Goal: Check status: Check status

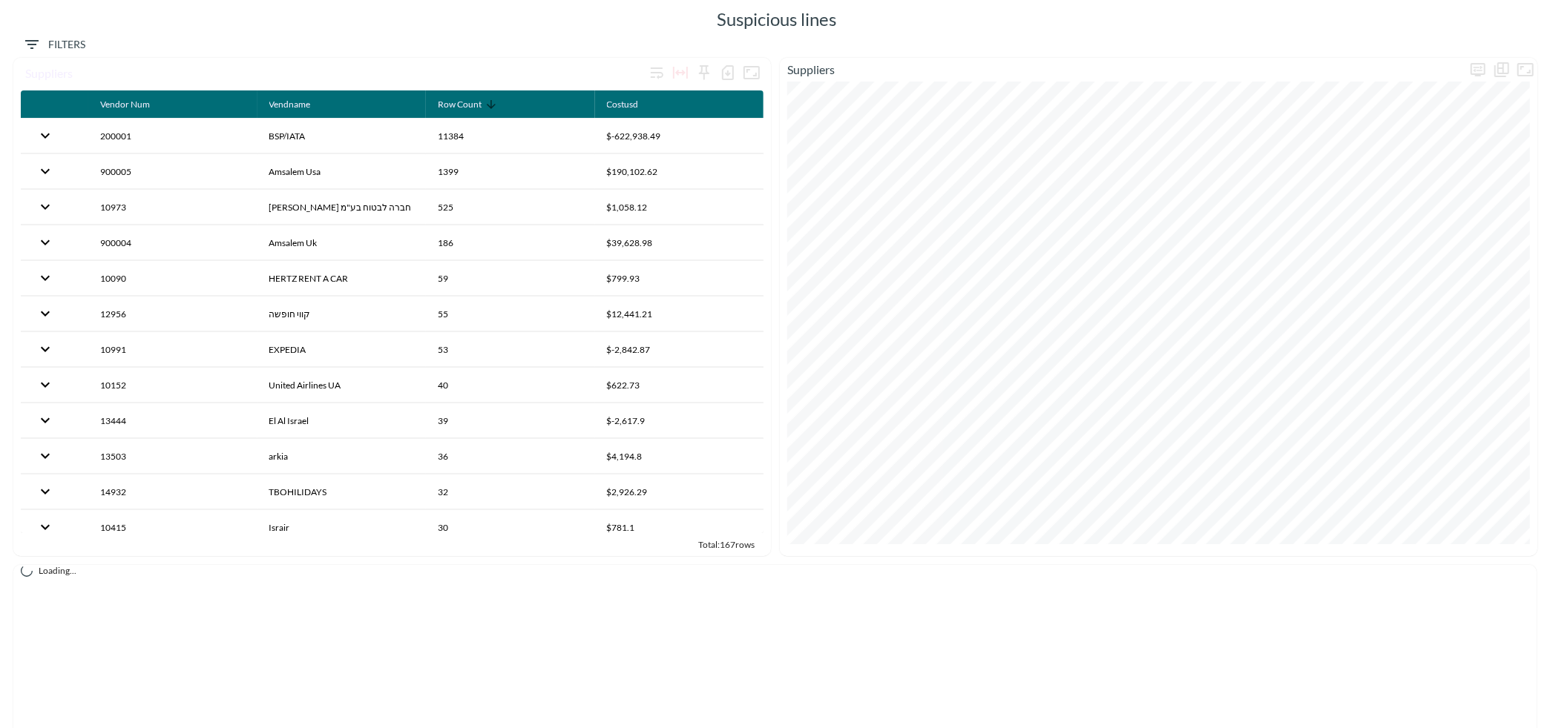
click at [47, 39] on span "Filters" at bounding box center [54, 45] width 62 height 19
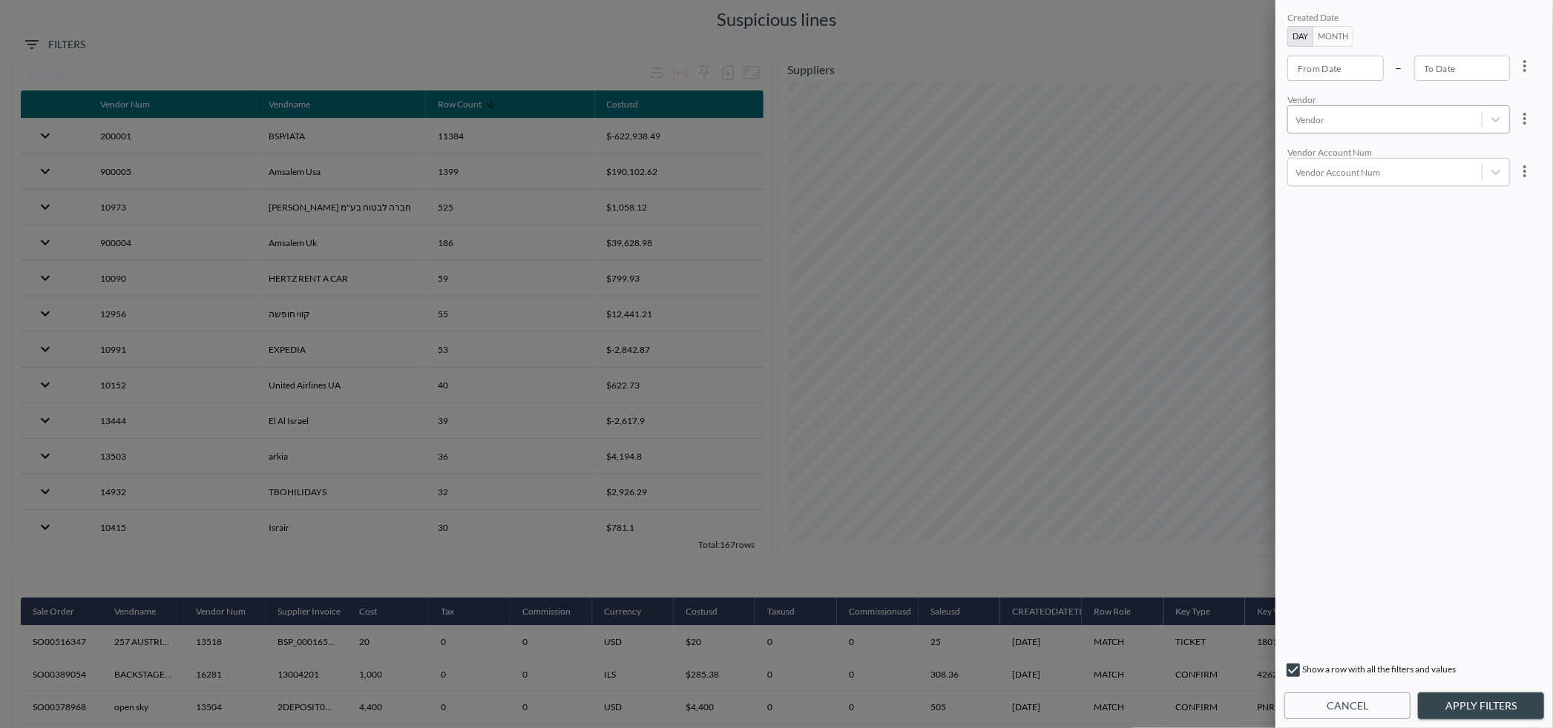
click at [1316, 131] on div "Vendor" at bounding box center [1398, 119] width 223 height 28
click at [1301, 151] on input "TBOHILIDAYS" at bounding box center [1298, 160] width 31 height 31
type input "tbo"
click at [1487, 713] on button "Apply Filters" at bounding box center [1481, 706] width 126 height 27
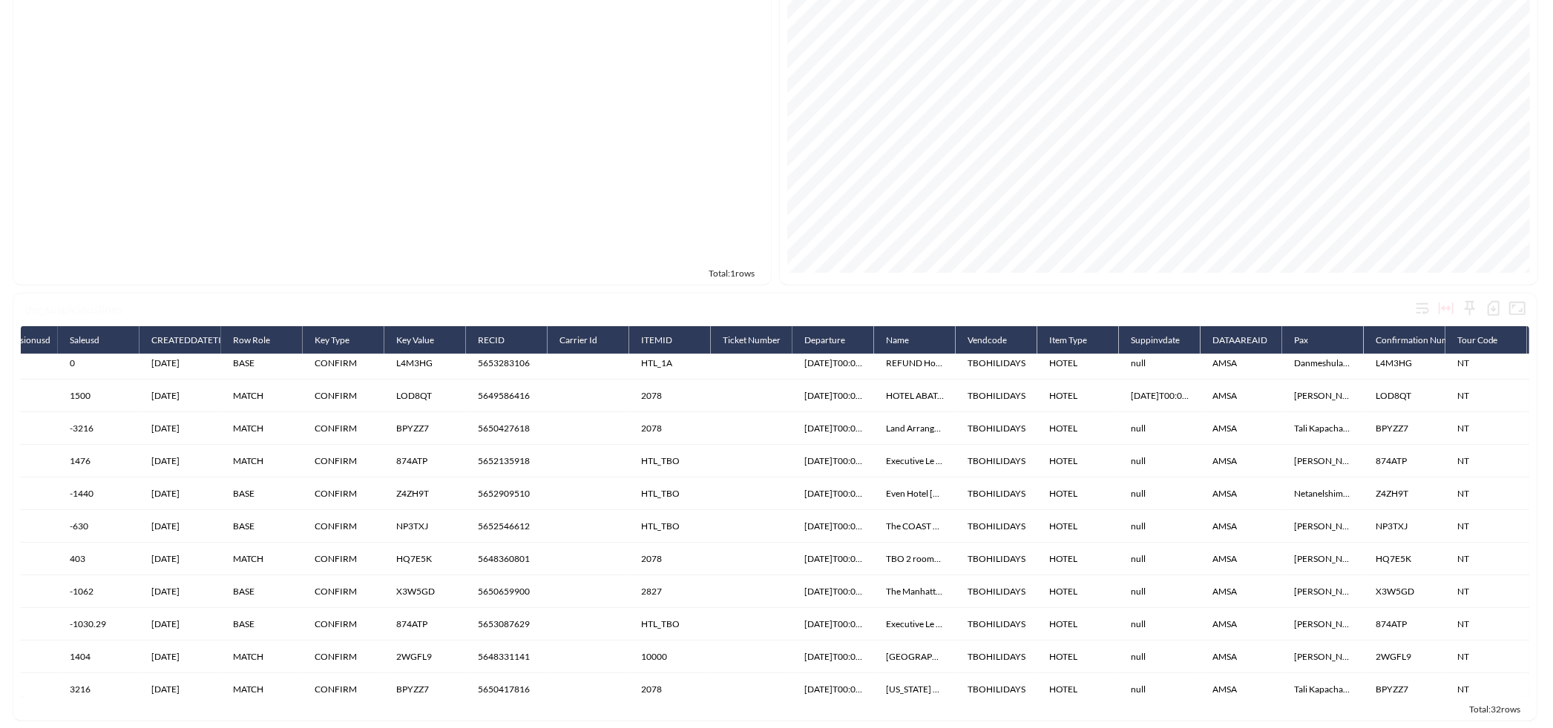
scroll to position [0, 860]
